Goal: Information Seeking & Learning: Learn about a topic

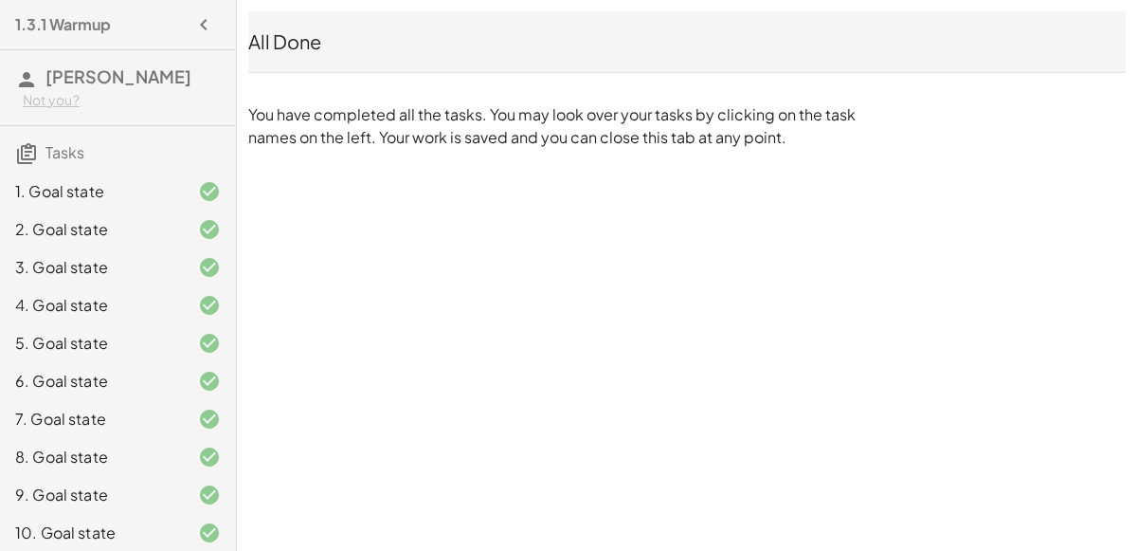
scroll to position [424, 0]
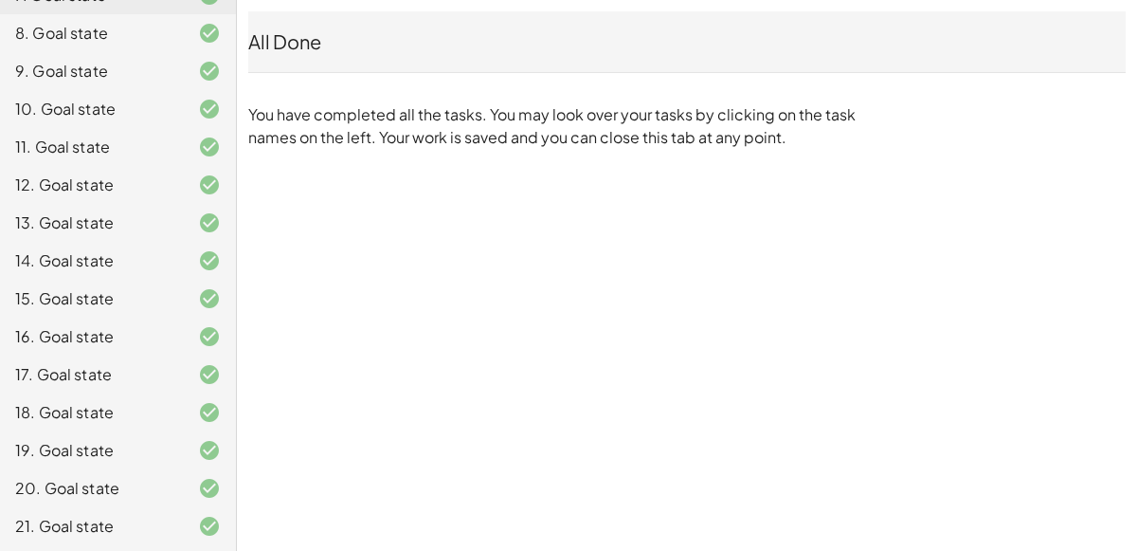
click at [148, 528] on div "21. Goal state" at bounding box center [91, 526] width 153 height 23
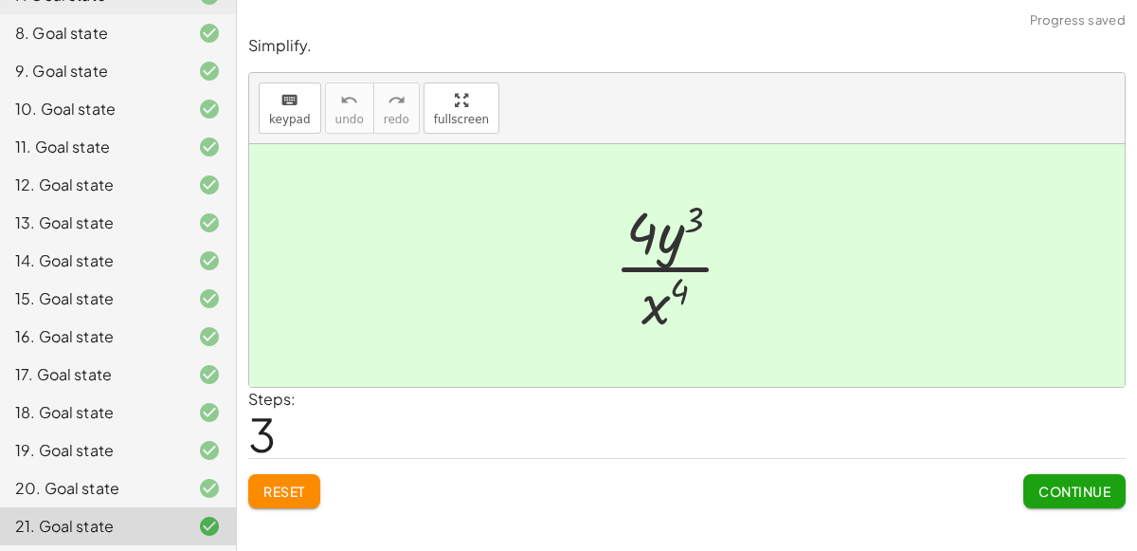
click at [131, 478] on div "20. Goal state" at bounding box center [91, 488] width 153 height 23
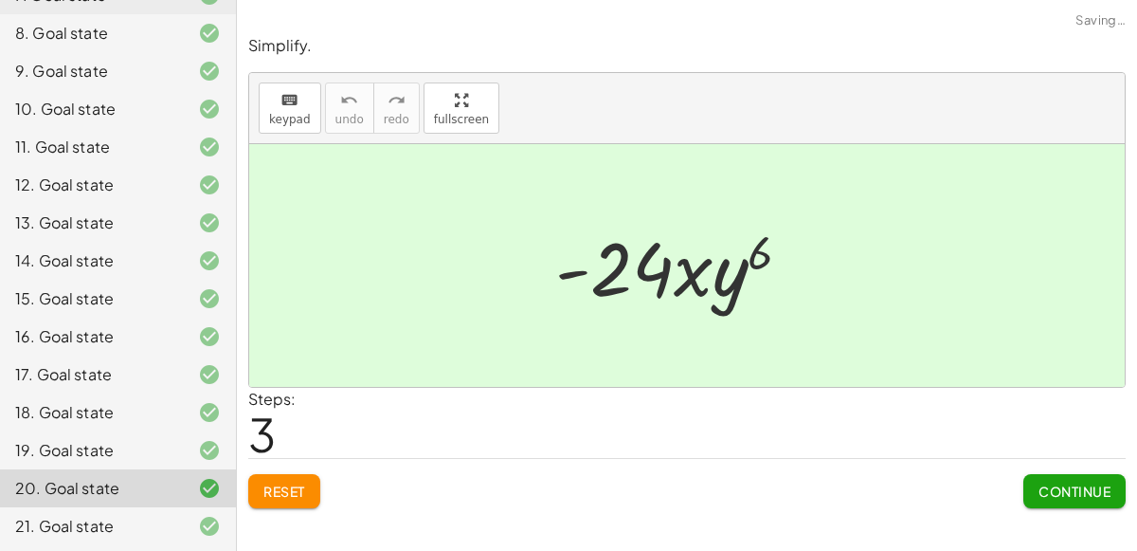
click at [112, 449] on div "19. Goal state" at bounding box center [91, 450] width 153 height 23
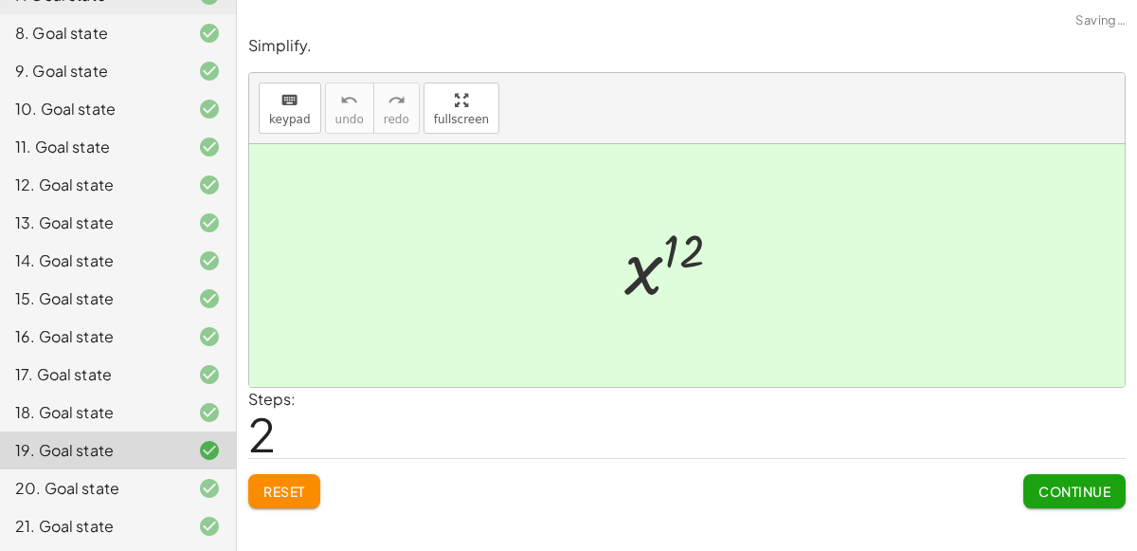
click at [84, 411] on div "18. Goal state" at bounding box center [91, 412] width 153 height 23
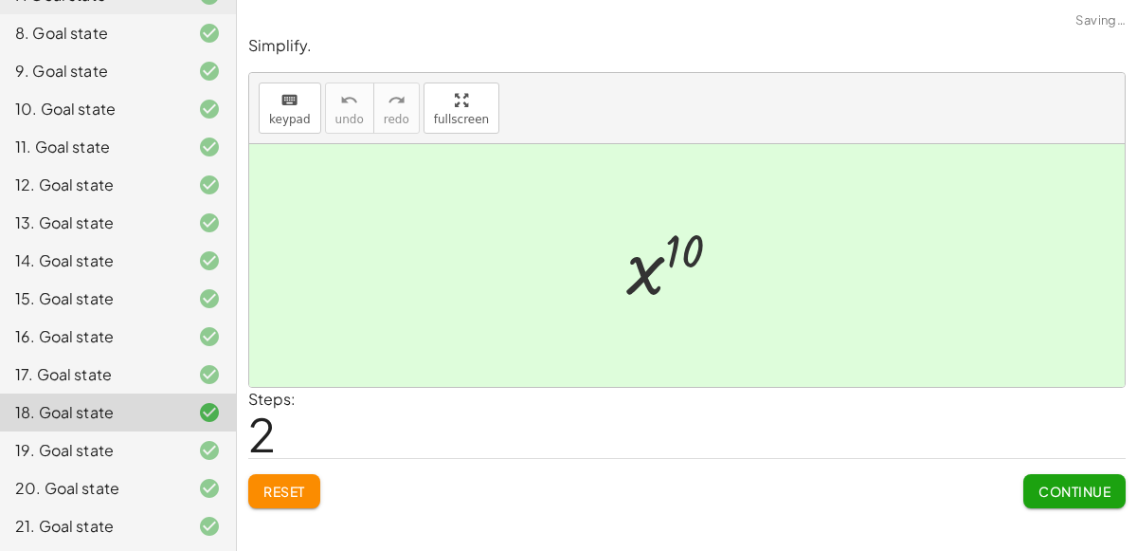
click at [78, 355] on div "17. Goal state" at bounding box center [118, 374] width 236 height 38
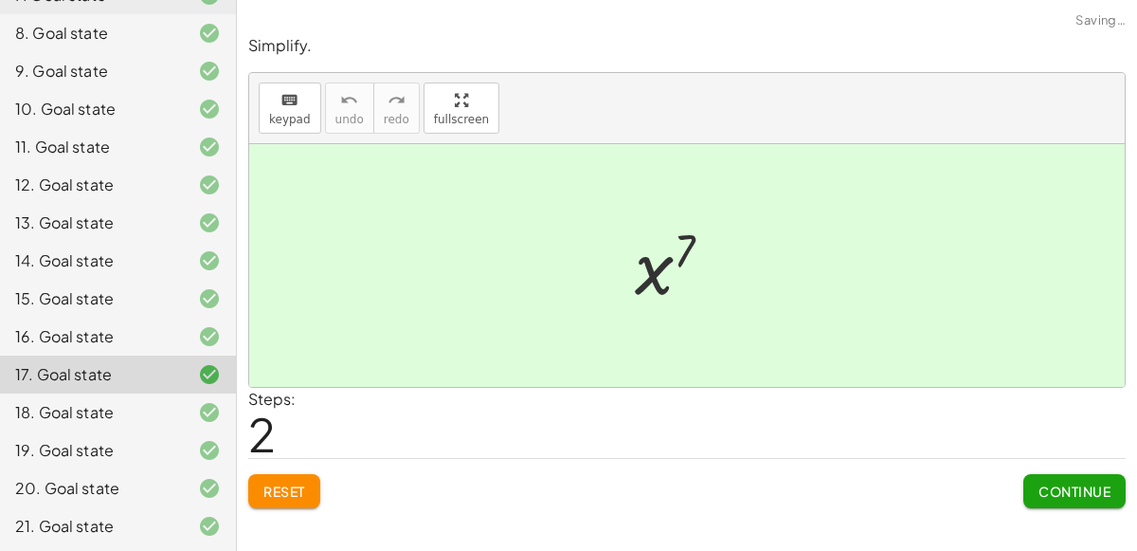
click at [93, 314] on div "15. Goal state" at bounding box center [118, 299] width 236 height 38
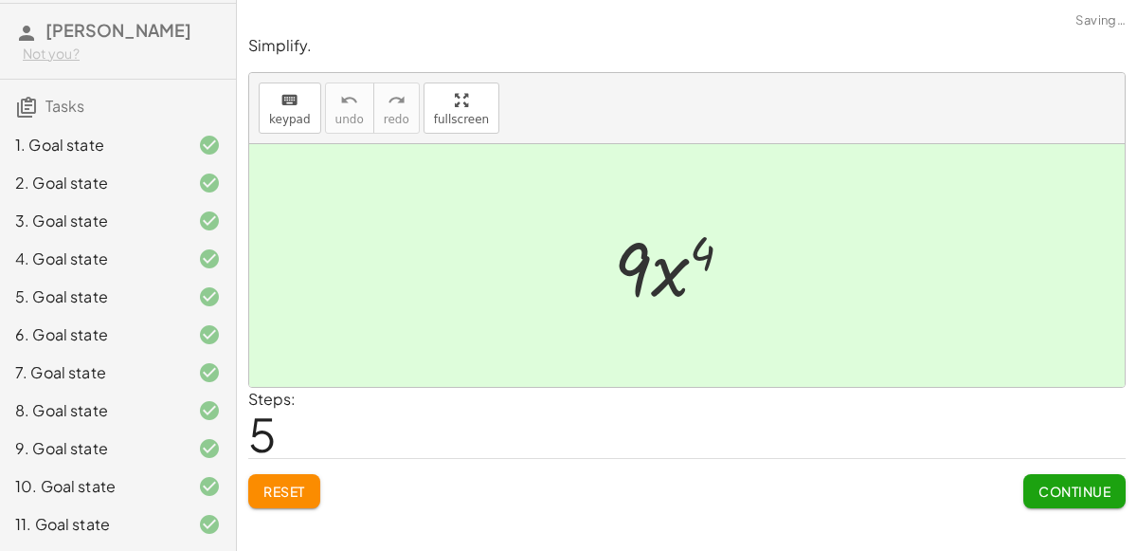
scroll to position [21, 0]
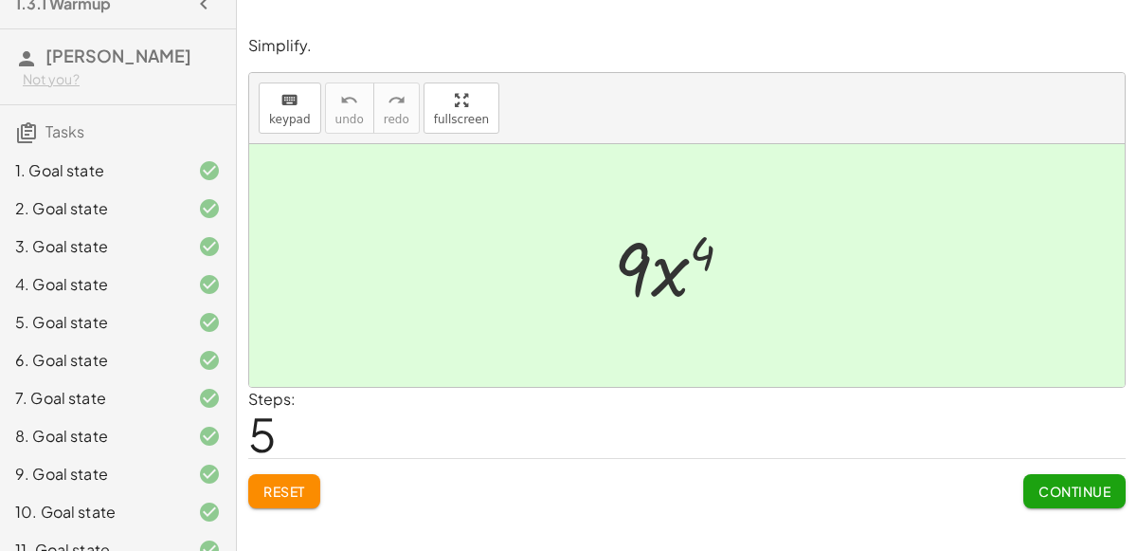
click at [144, 249] on div "3. Goal state" at bounding box center [91, 246] width 153 height 23
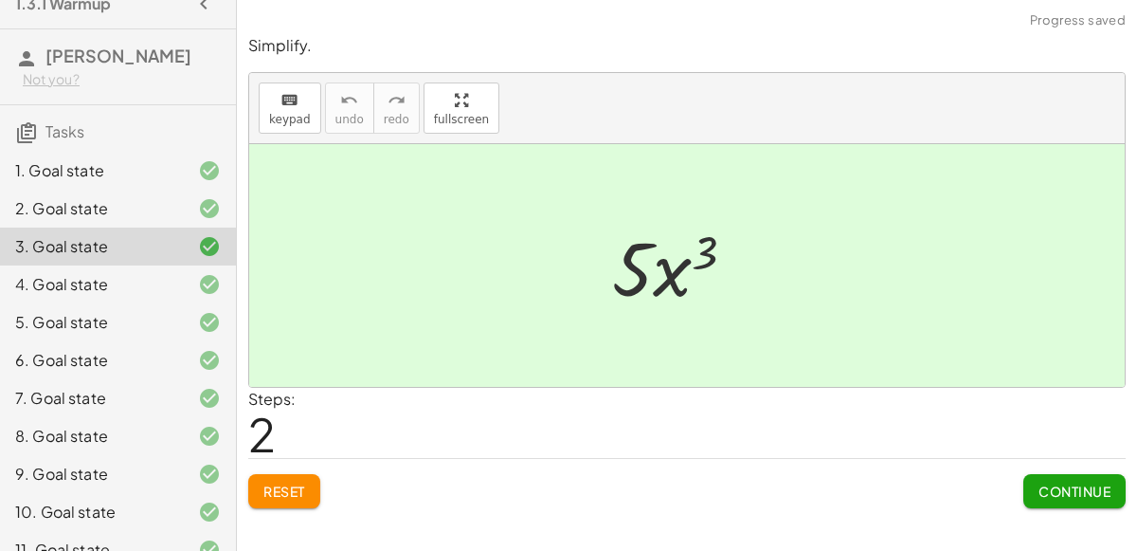
click at [135, 279] on div "4. Goal state" at bounding box center [91, 284] width 153 height 23
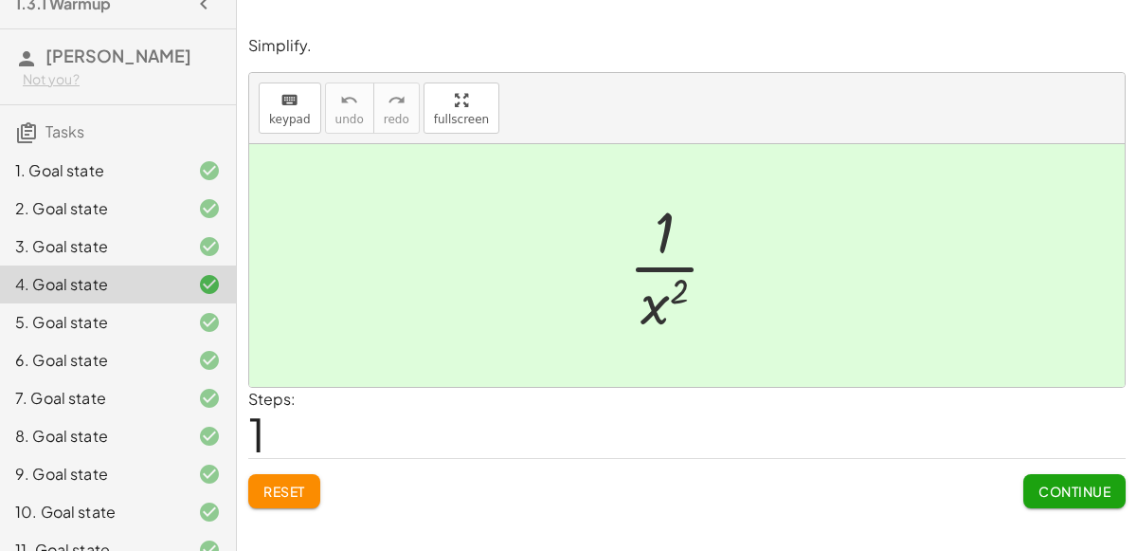
click at [126, 190] on div "2. Goal state" at bounding box center [118, 209] width 236 height 38
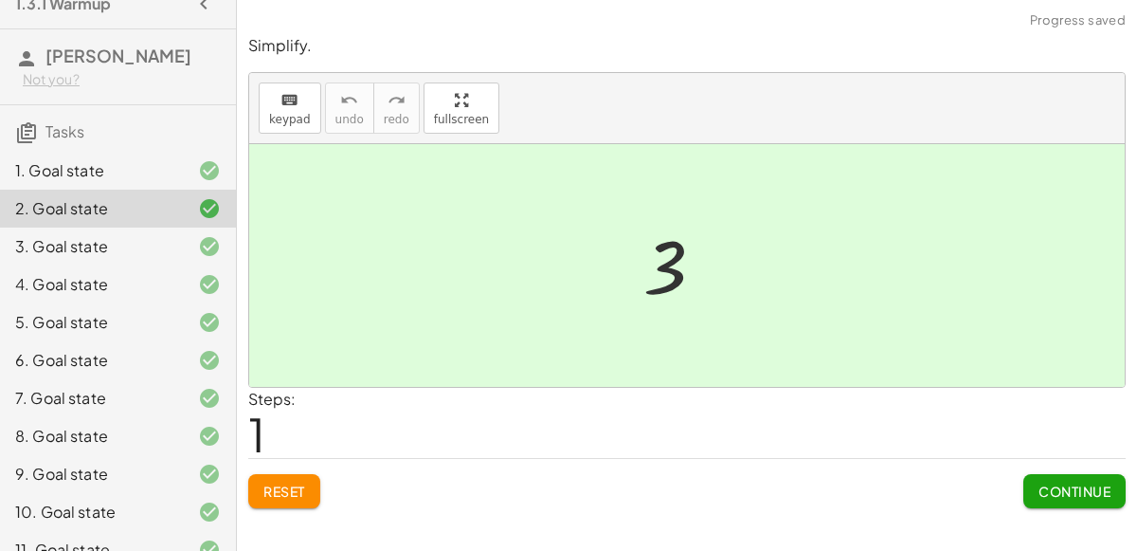
click at [149, 155] on div "1. Goal state" at bounding box center [118, 171] width 236 height 38
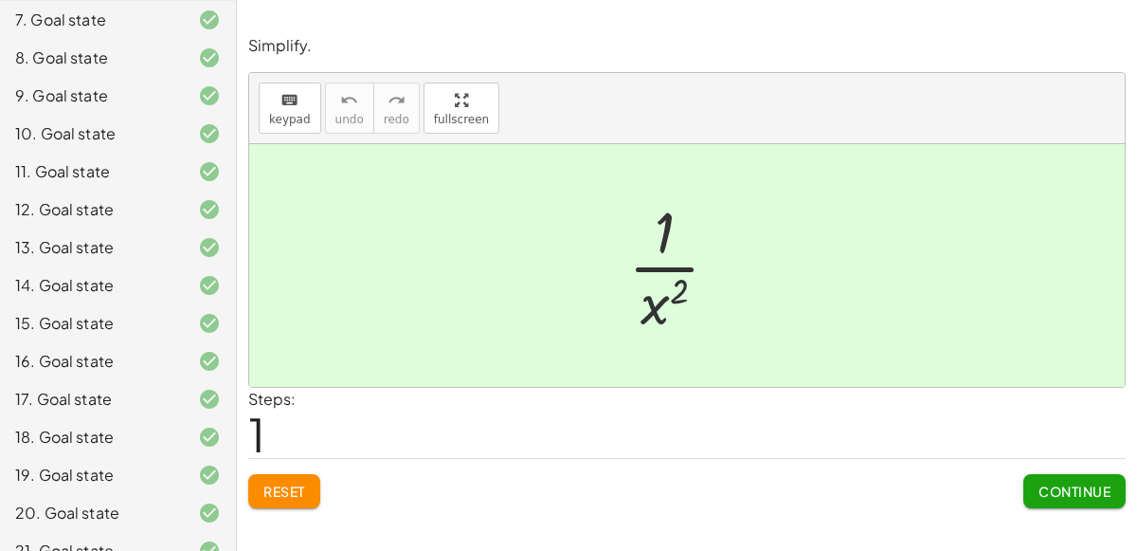
scroll to position [424, 0]
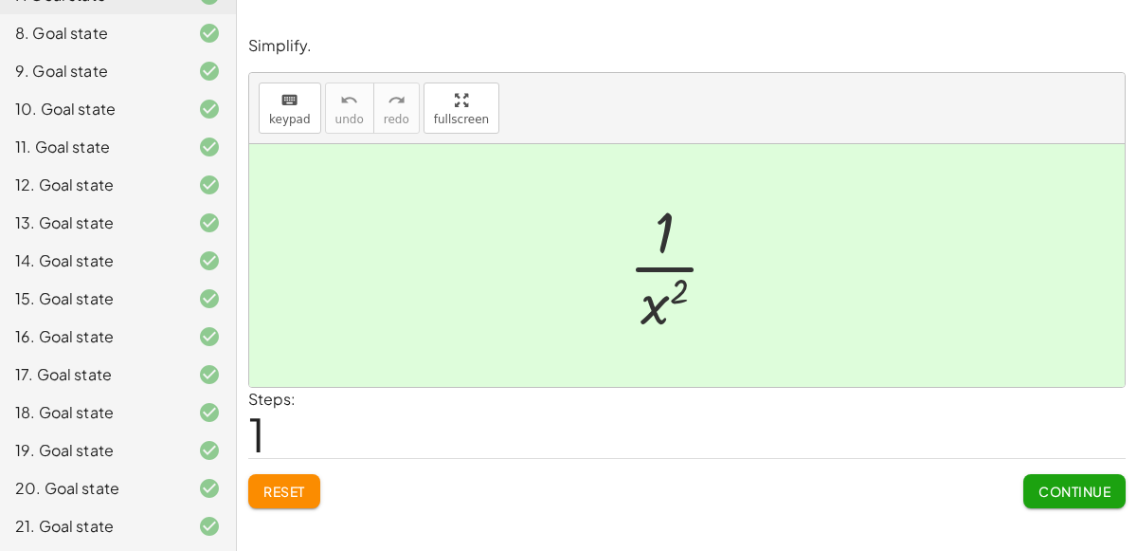
click at [163, 512] on div "21. Goal state" at bounding box center [118, 526] width 236 height 38
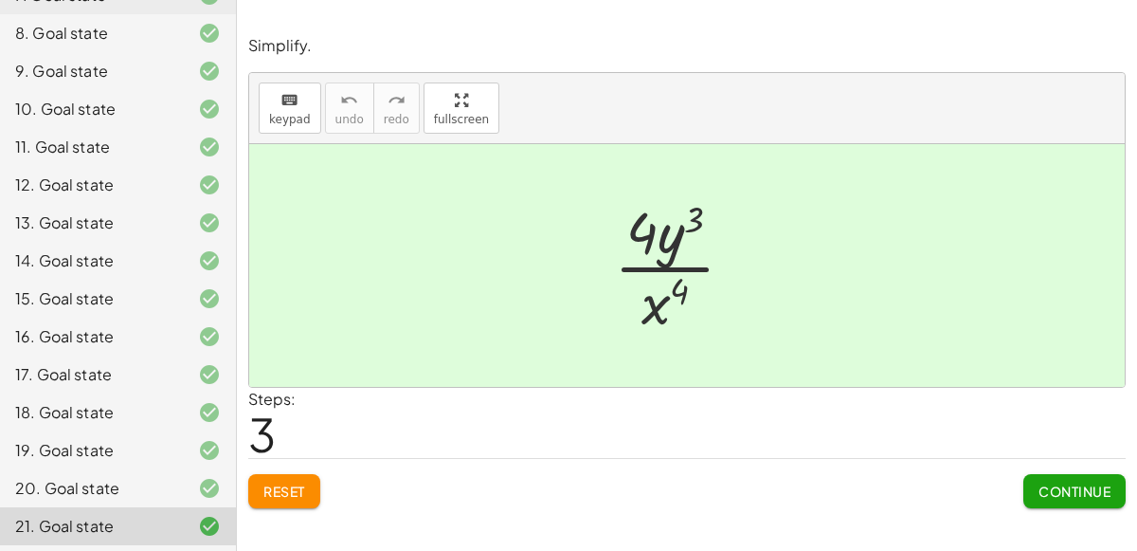
click at [970, 31] on div "Simplify. keyboard keypad undo undo redo redo fullscreen · 8 · x 2 · y 7 · 2 · …" at bounding box center [687, 272] width 900 height 496
